Goal: Book appointment/travel/reservation

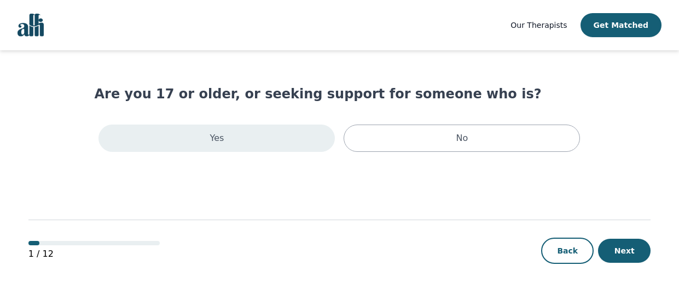
click at [311, 147] on div "Yes" at bounding box center [216, 138] width 236 height 27
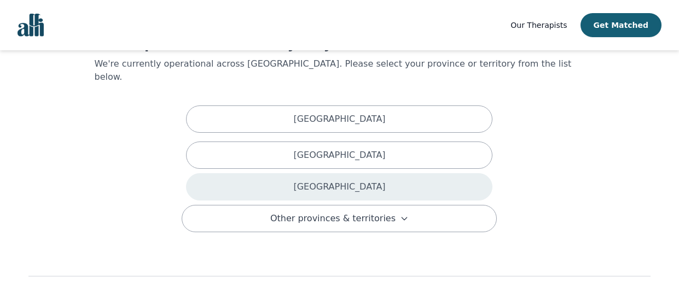
scroll to position [51, 0]
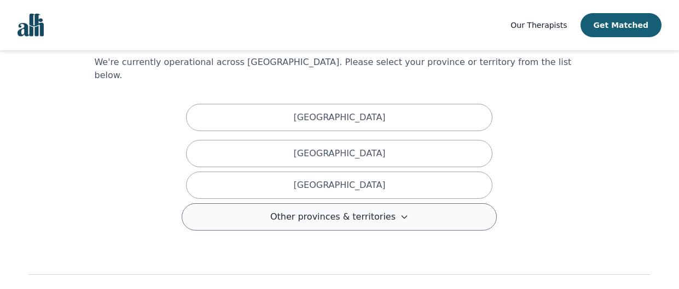
click at [336, 211] on span "Other provinces & territories" at bounding box center [332, 217] width 125 height 13
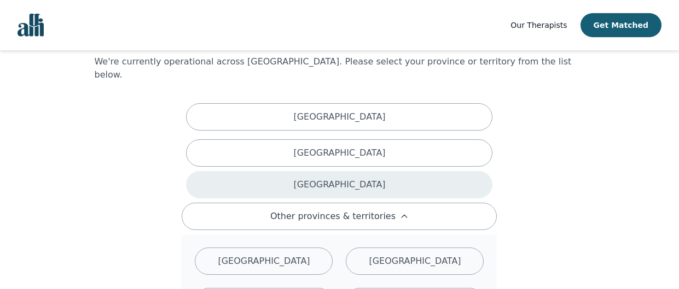
click at [346, 178] on p "[GEOGRAPHIC_DATA]" at bounding box center [339, 184] width 92 height 13
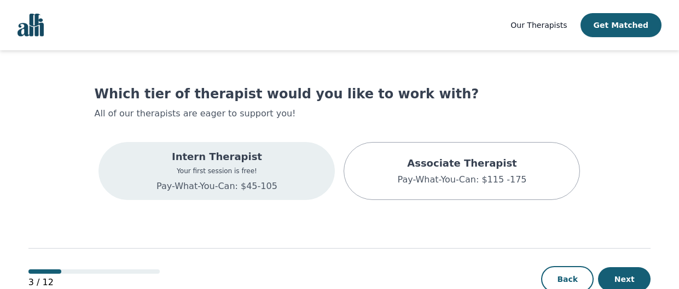
click at [324, 172] on div "Intern Therapist Your first session is free! Pay-What-You-Can: $45-105" at bounding box center [216, 171] width 236 height 58
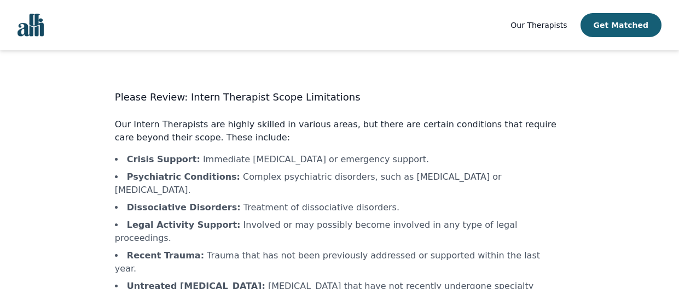
scroll to position [86, 0]
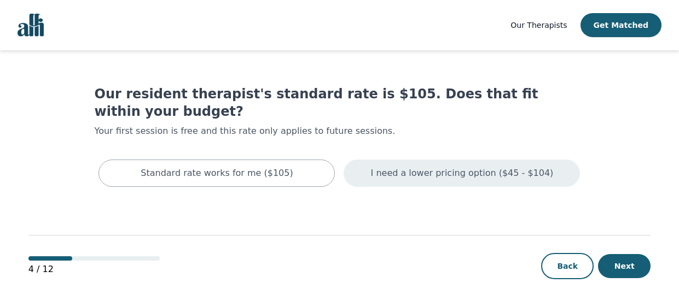
click at [366, 160] on div "I need a lower pricing option ($45 - $104)" at bounding box center [461, 173] width 236 height 27
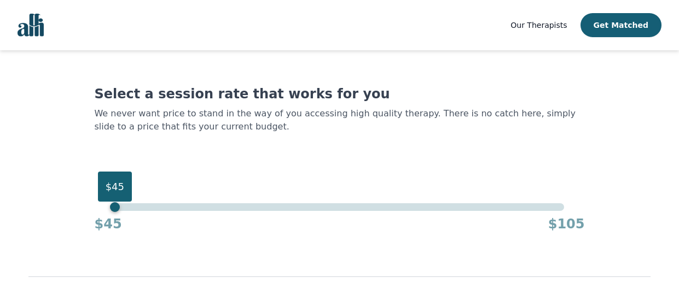
drag, startPoint x: 562, startPoint y: 209, endPoint x: 54, endPoint y: 150, distance: 511.4
click at [54, 150] on main "Select a session rate that works for you We never want price to stand in the wa…" at bounding box center [339, 198] width 622 height 297
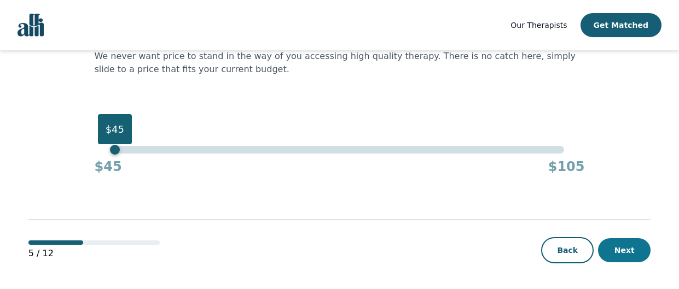
click at [633, 258] on button "Next" at bounding box center [624, 250] width 52 height 24
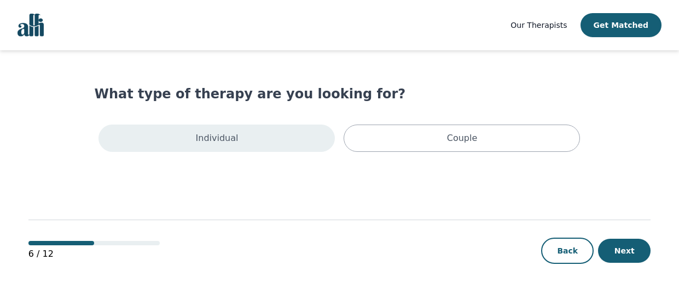
click at [324, 131] on div "Individual" at bounding box center [216, 138] width 236 height 27
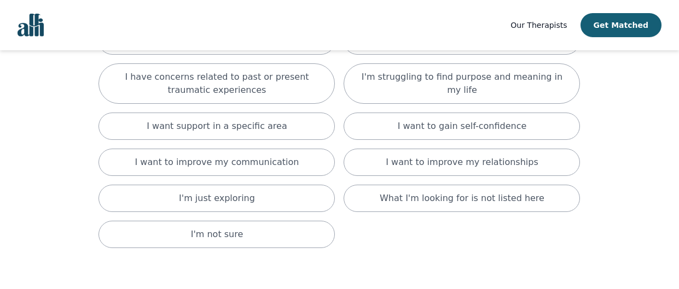
scroll to position [150, 0]
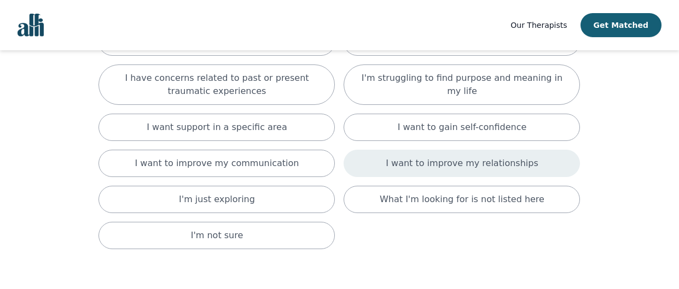
click at [396, 170] on div "I want to improve my relationships" at bounding box center [461, 163] width 236 height 27
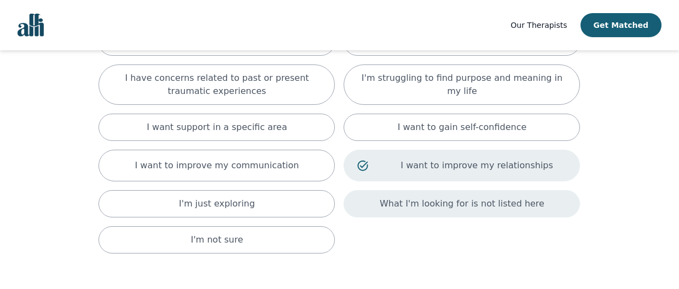
click at [395, 204] on p "What I'm looking for is not listed here" at bounding box center [462, 203] width 165 height 13
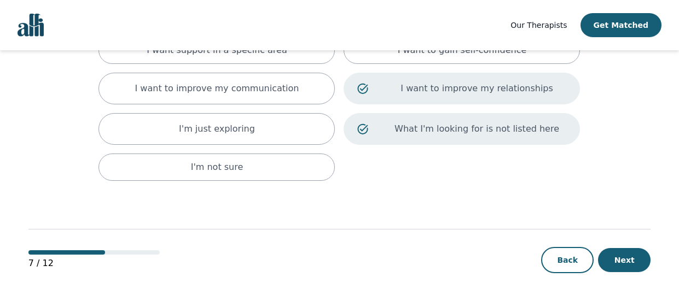
scroll to position [236, 0]
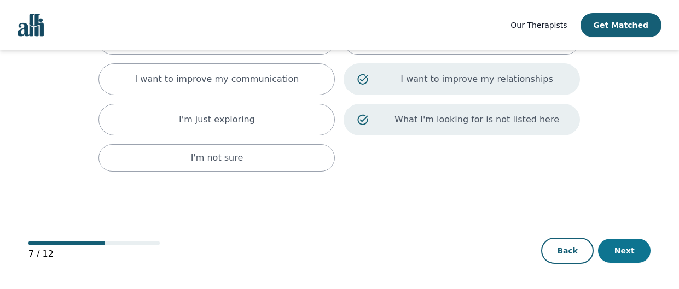
click at [627, 244] on button "Next" at bounding box center [624, 251] width 52 height 24
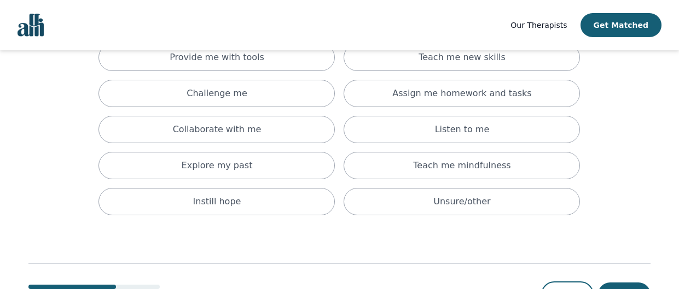
scroll to position [103, 0]
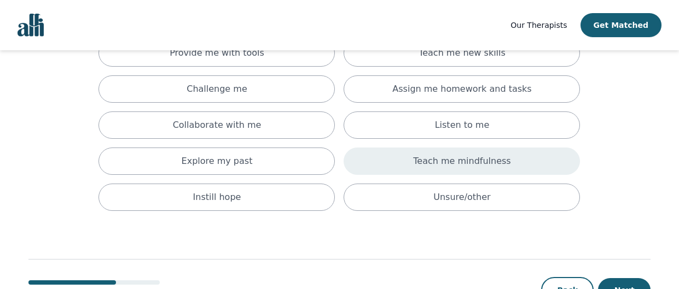
click at [564, 148] on div "Teach me mindfulness" at bounding box center [461, 161] width 236 height 27
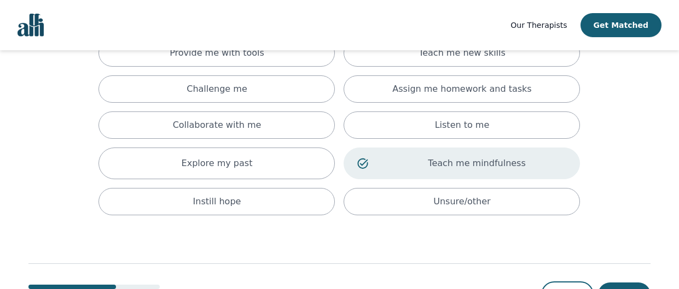
click at [561, 169] on p "Teach me mindfulness" at bounding box center [476, 163] width 179 height 13
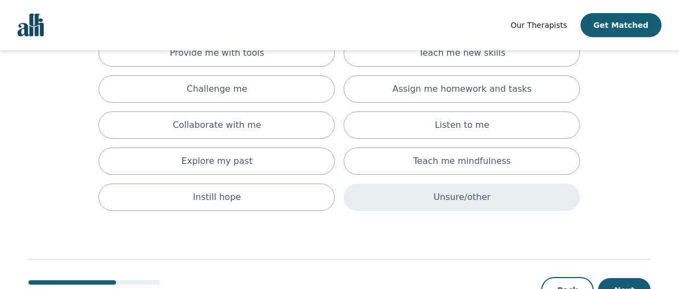
click at [558, 184] on div "Unsure/other" at bounding box center [461, 197] width 236 height 27
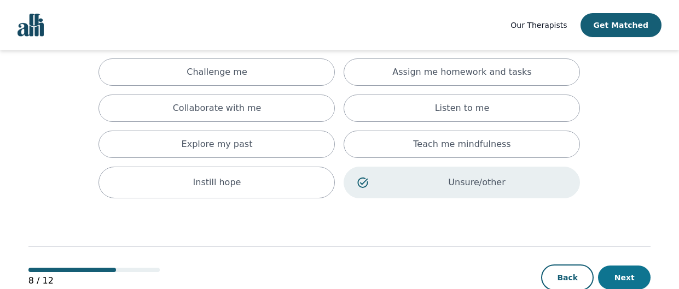
click at [624, 273] on button "Next" at bounding box center [624, 278] width 52 height 24
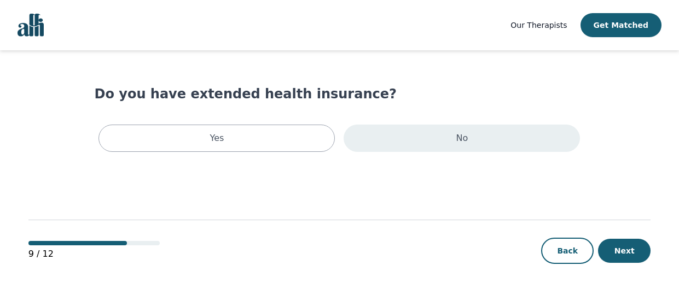
click at [498, 142] on div "No" at bounding box center [461, 138] width 236 height 27
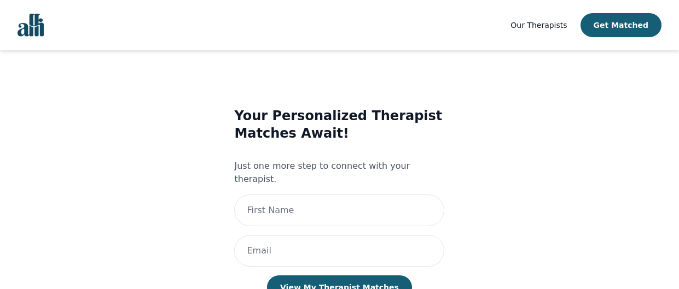
click at [447, 229] on div "Your Personalized Therapist Matches Await! Just one more step to connect with y…" at bounding box center [339, 214] width 449 height 249
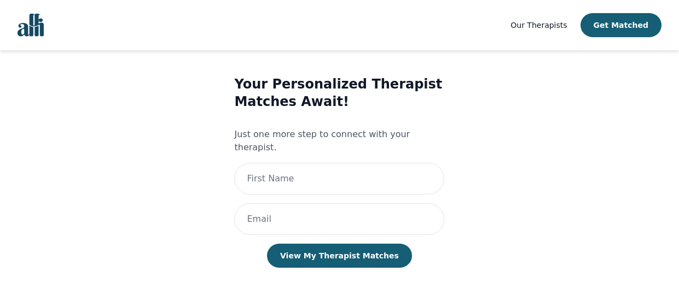
scroll to position [36, 0]
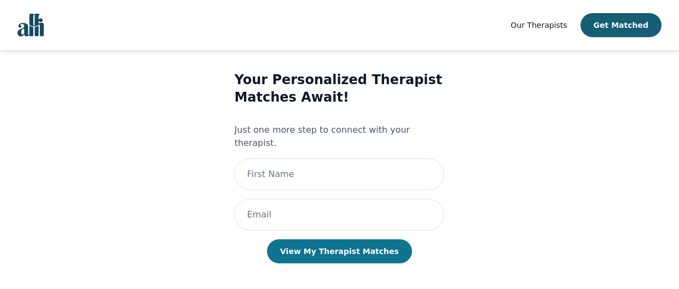
click at [358, 240] on button "View My Therapist Matches" at bounding box center [339, 252] width 145 height 24
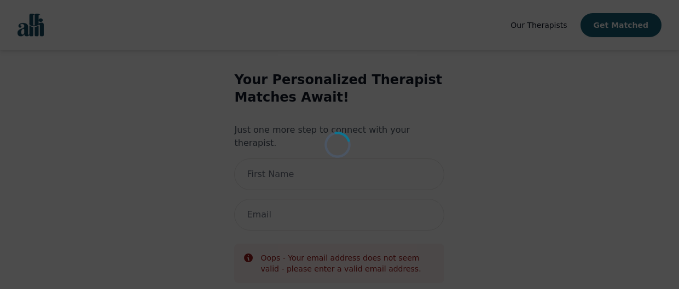
click at [26, 27] on div "Loading..." at bounding box center [339, 144] width 679 height 289
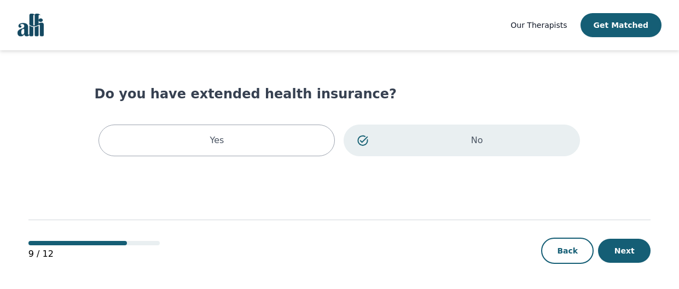
click at [533, 13] on div "Our Therapists Get Matched" at bounding box center [585, 25] width 151 height 24
click at [535, 21] on span "Our Therapists" at bounding box center [538, 25] width 56 height 9
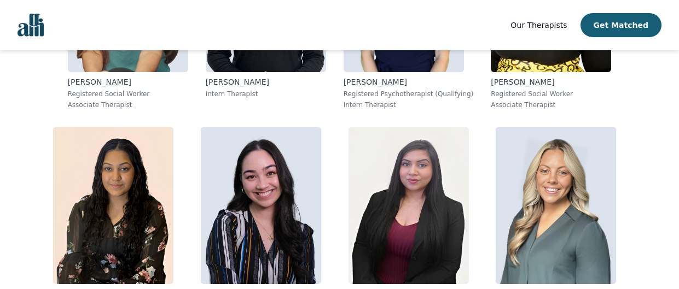
scroll to position [2069, 0]
